Goal: Information Seeking & Learning: Understand process/instructions

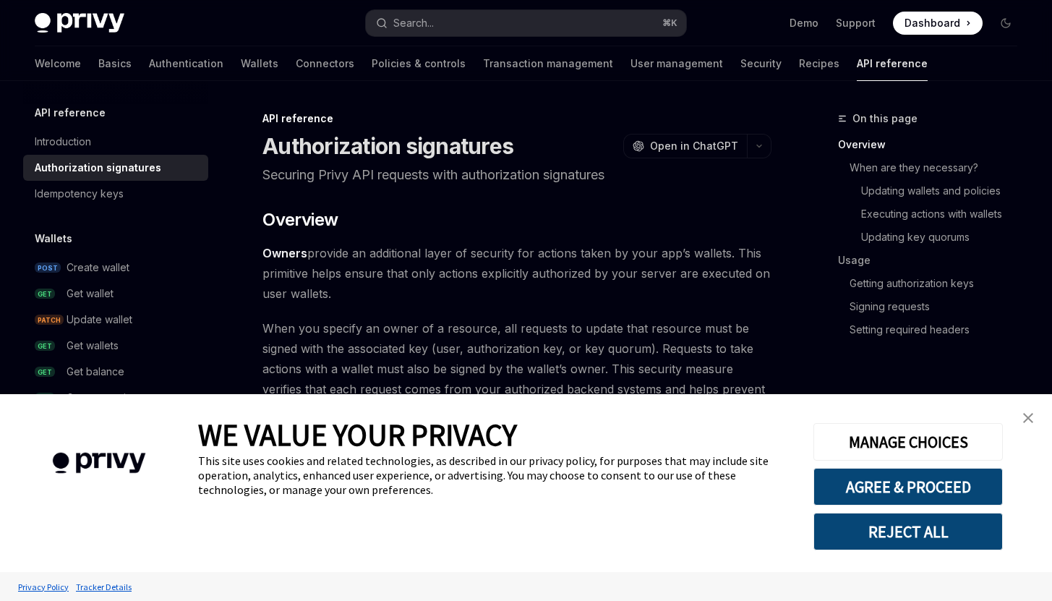
click at [1027, 417] on img "close banner" at bounding box center [1029, 418] width 10 height 10
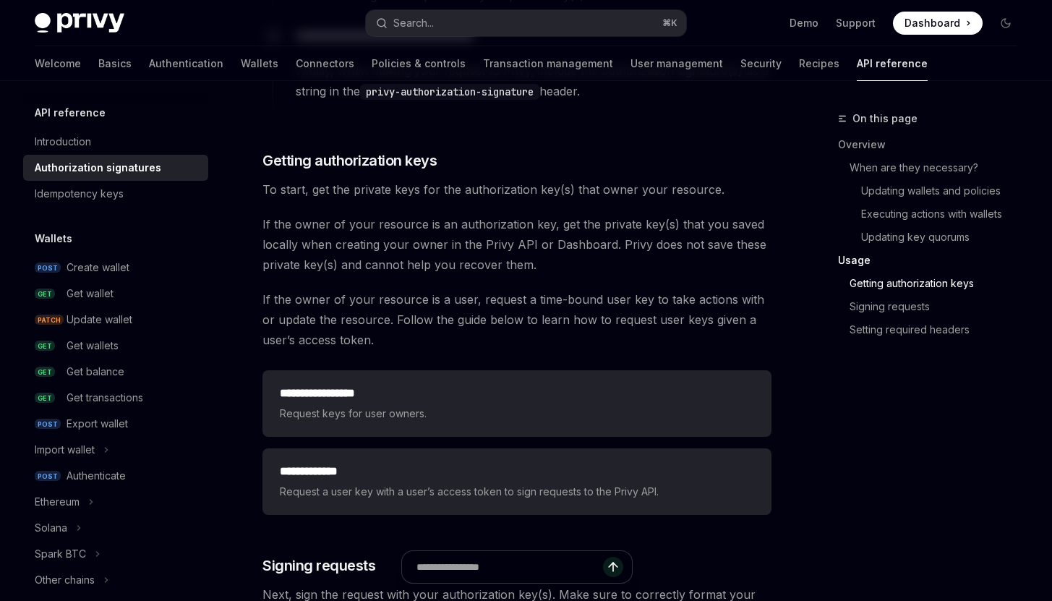
scroll to position [1954, 0]
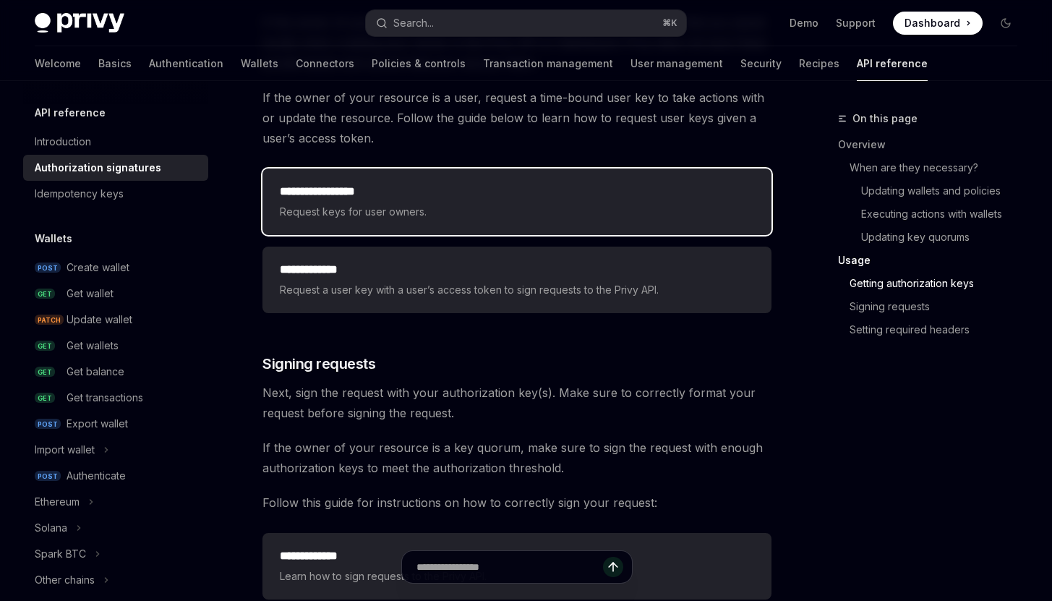
click at [541, 202] on div "**********" at bounding box center [517, 202] width 475 height 38
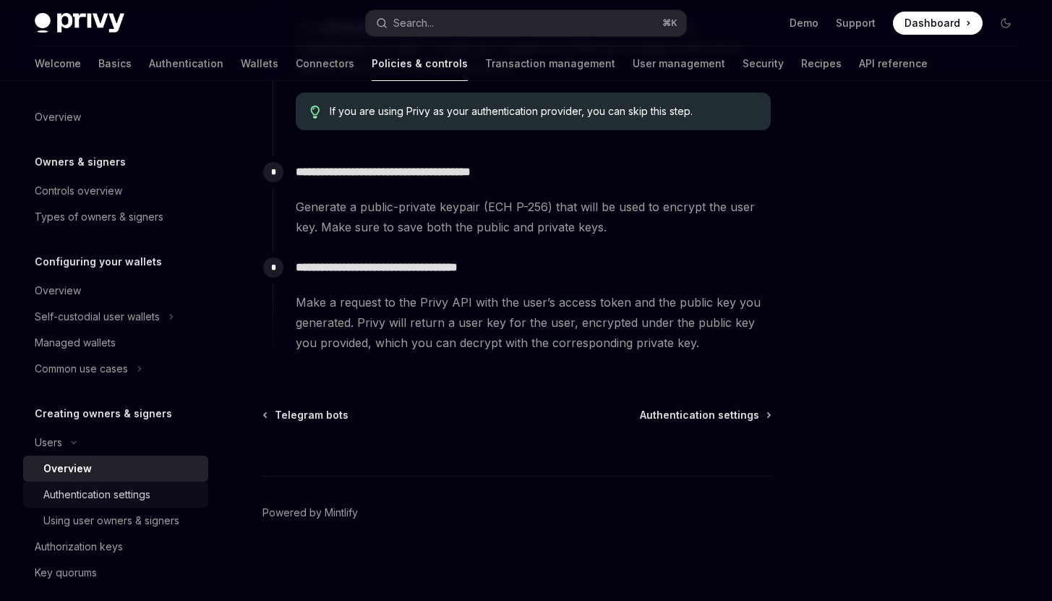
scroll to position [101, 0]
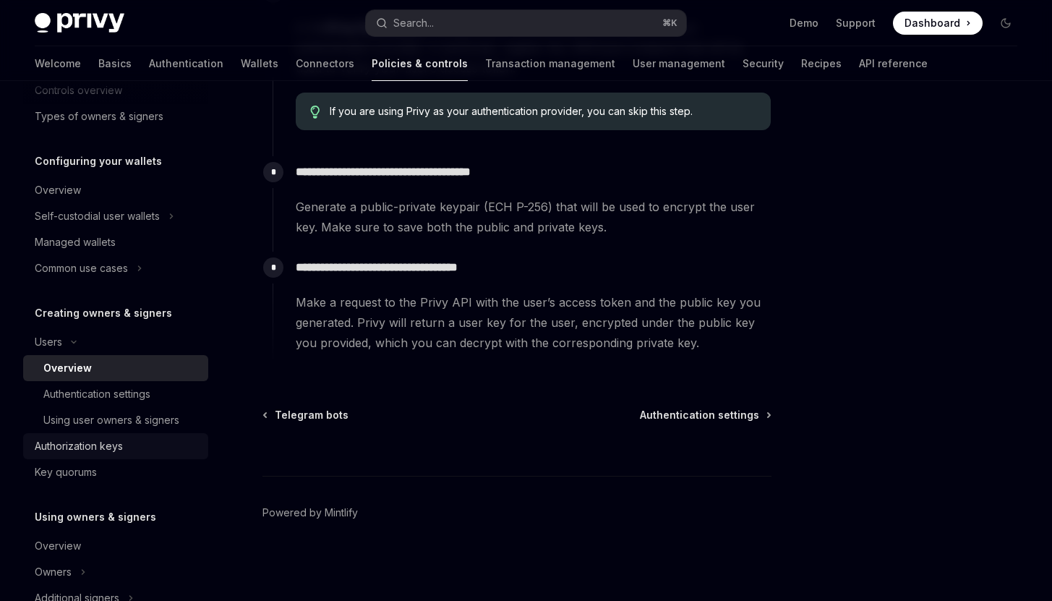
click at [118, 451] on div "Authorization keys" at bounding box center [79, 446] width 88 height 17
type textarea "*"
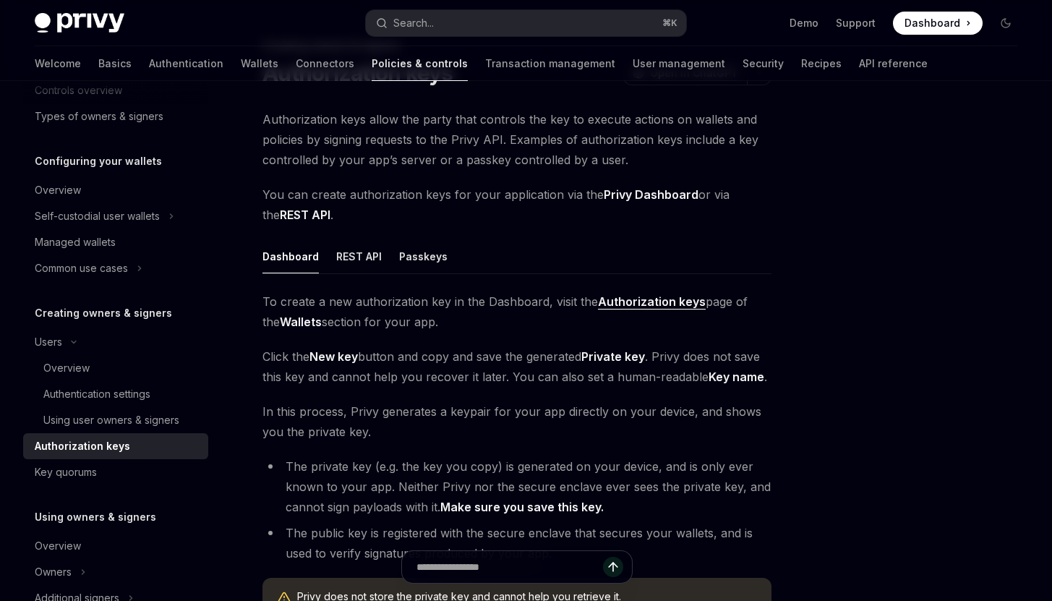
scroll to position [80, 0]
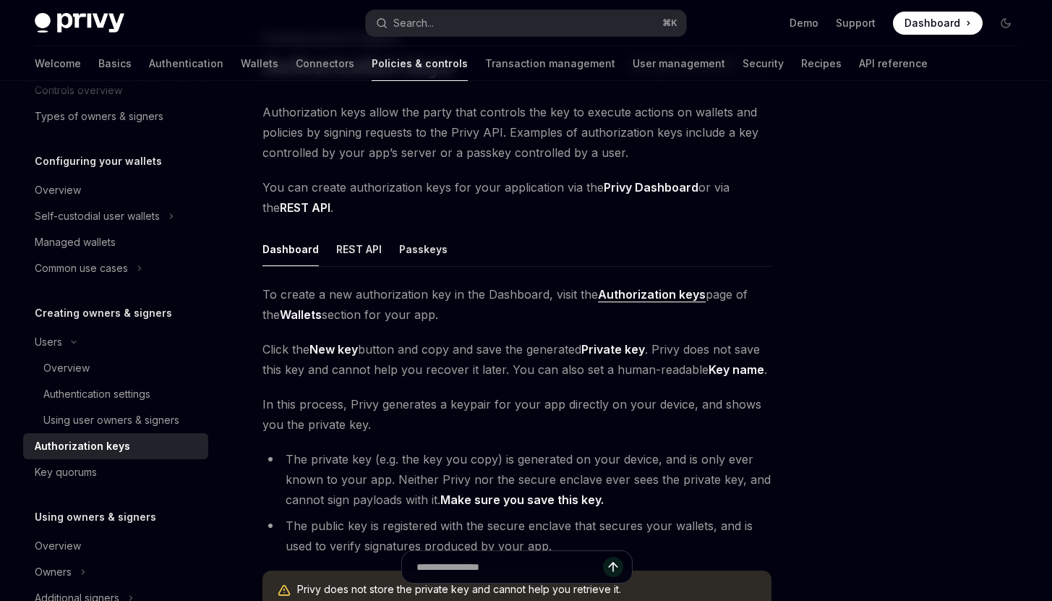
click at [813, 314] on div at bounding box center [919, 355] width 220 height 491
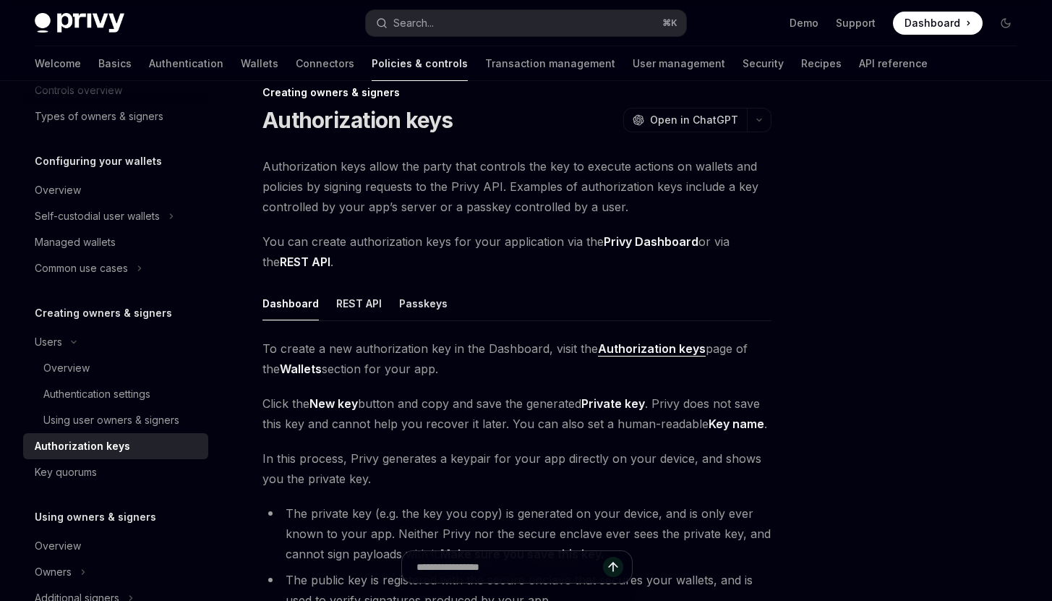
scroll to position [0, 0]
